Goal: Task Accomplishment & Management: Use online tool/utility

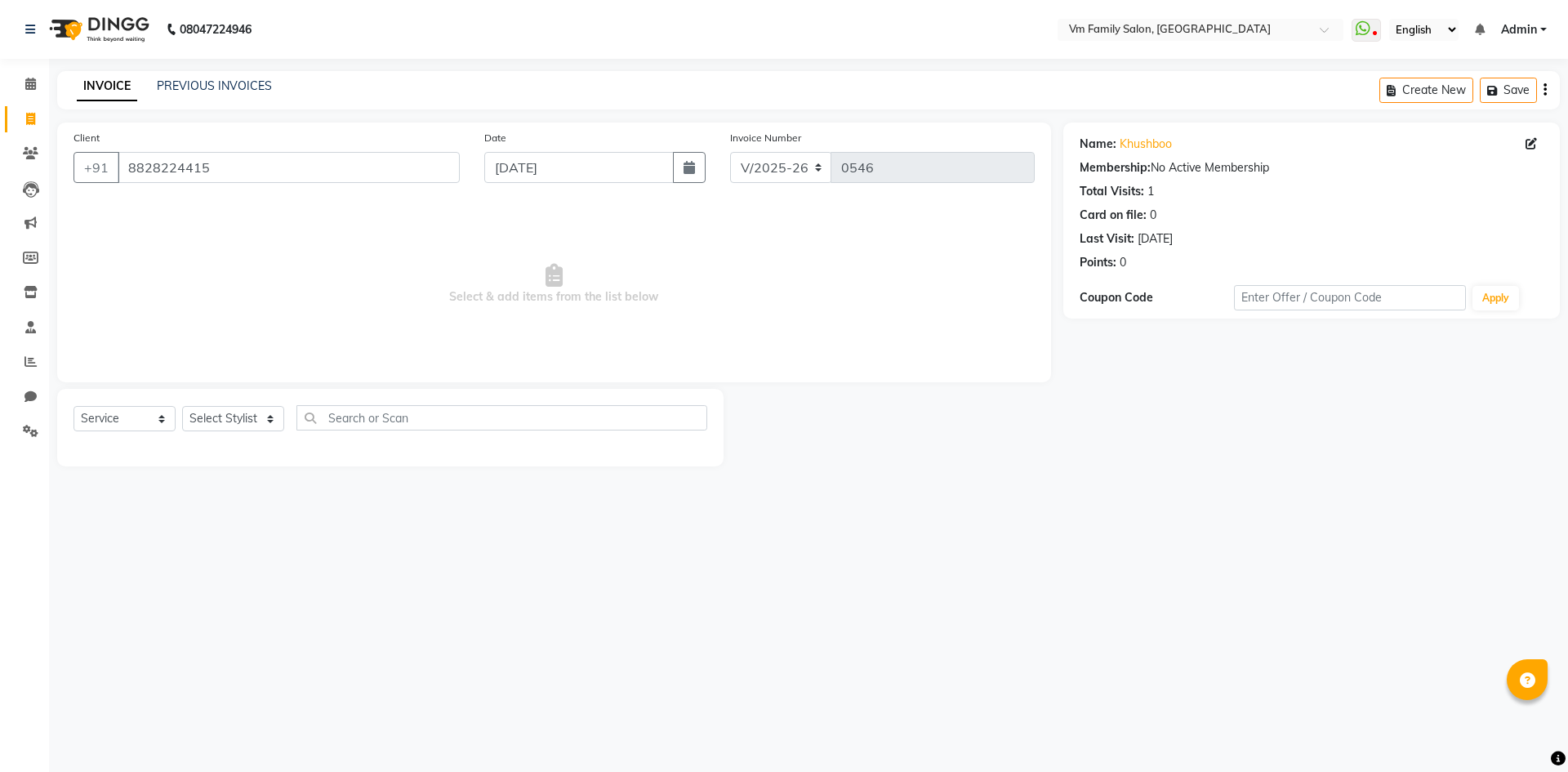
select select "7861"
select select "service"
